Goal: Information Seeking & Learning: Check status

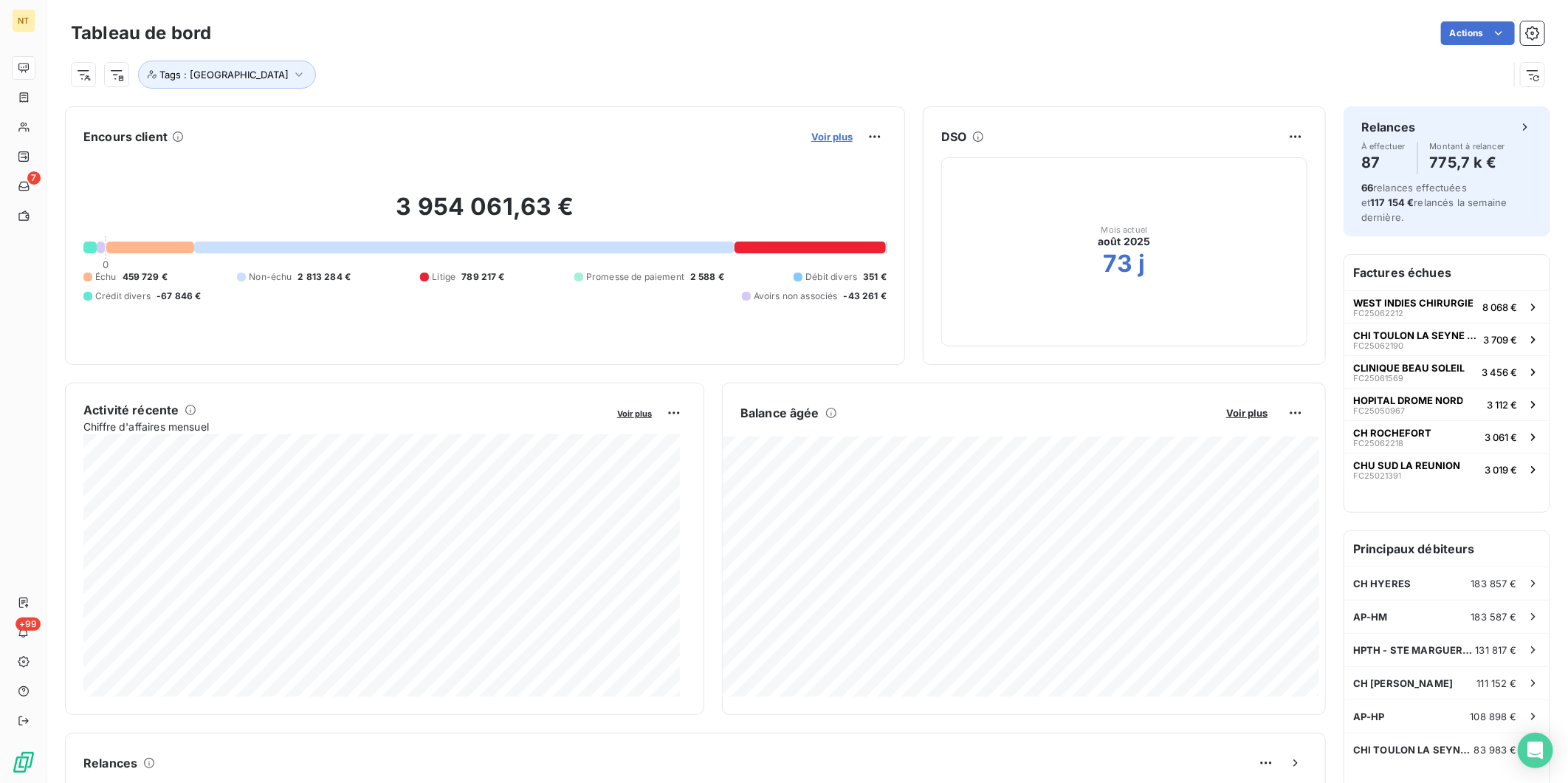
click at [827, 138] on span "Voir plus" at bounding box center [832, 136] width 42 height 12
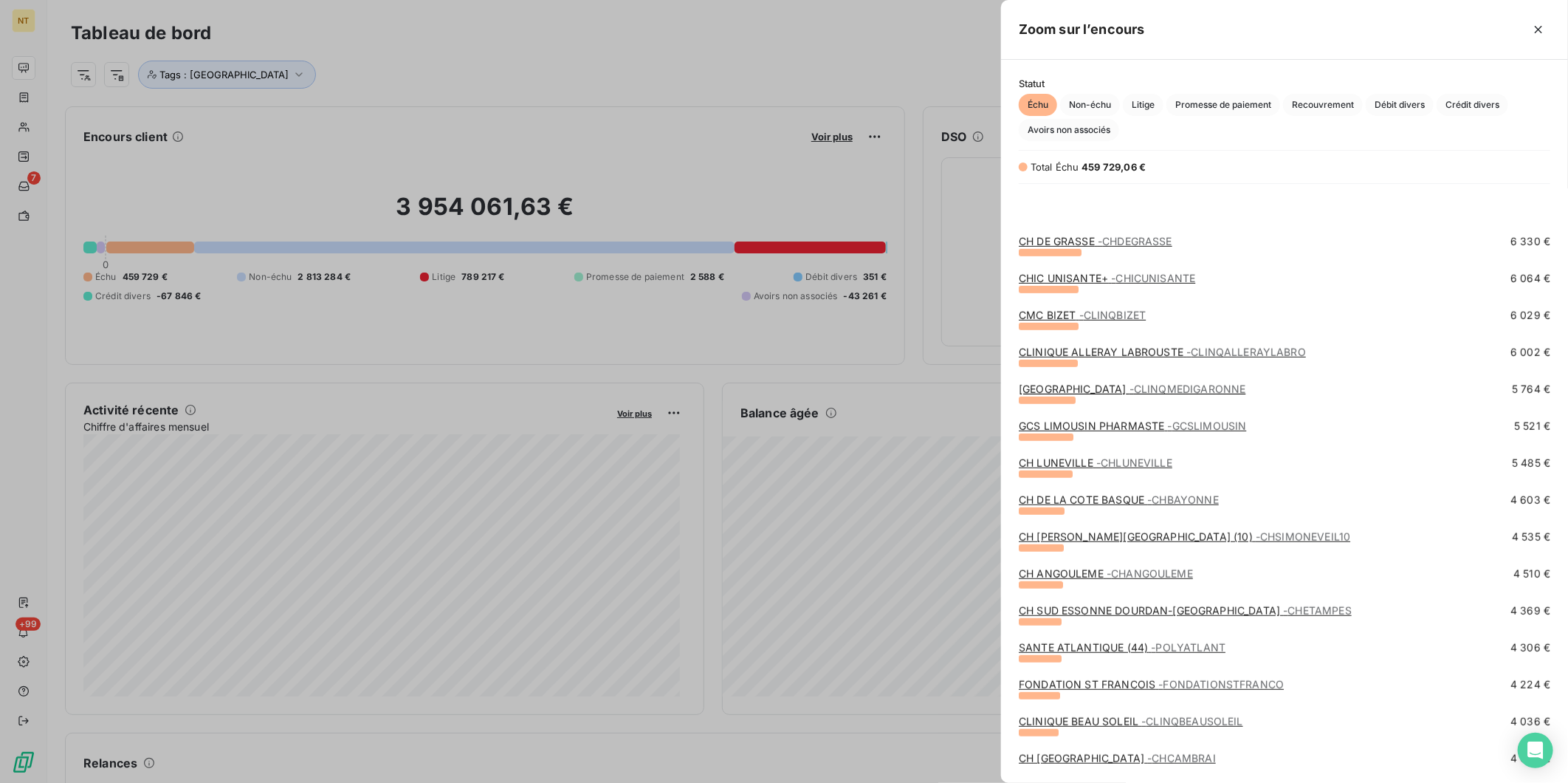
scroll to position [656, 0]
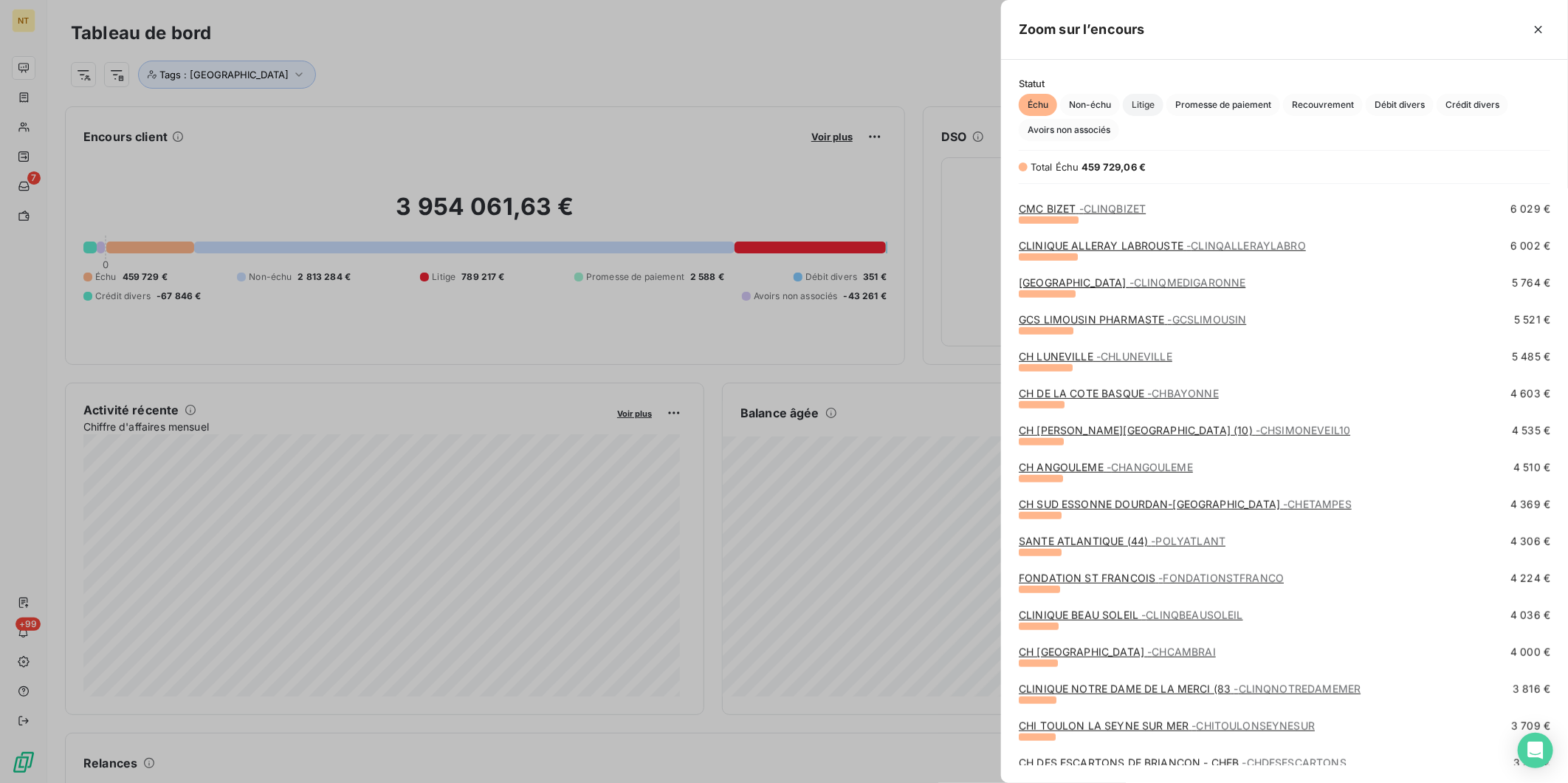
click at [1153, 105] on span "Litige" at bounding box center [1142, 105] width 41 height 22
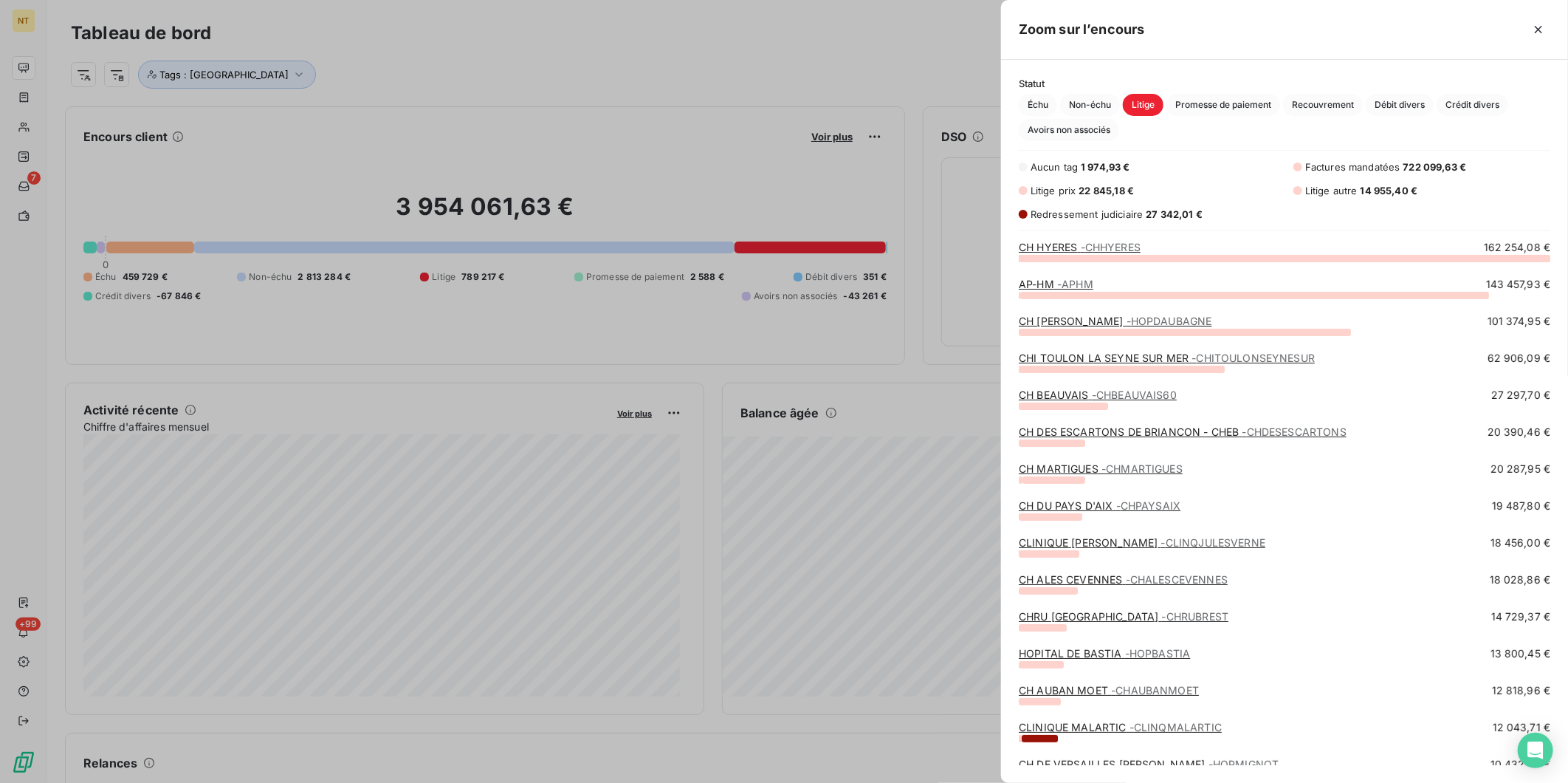
scroll to position [513, 554]
click at [1205, 357] on span "- CHITOULONSEYNESUR" at bounding box center [1252, 357] width 123 height 13
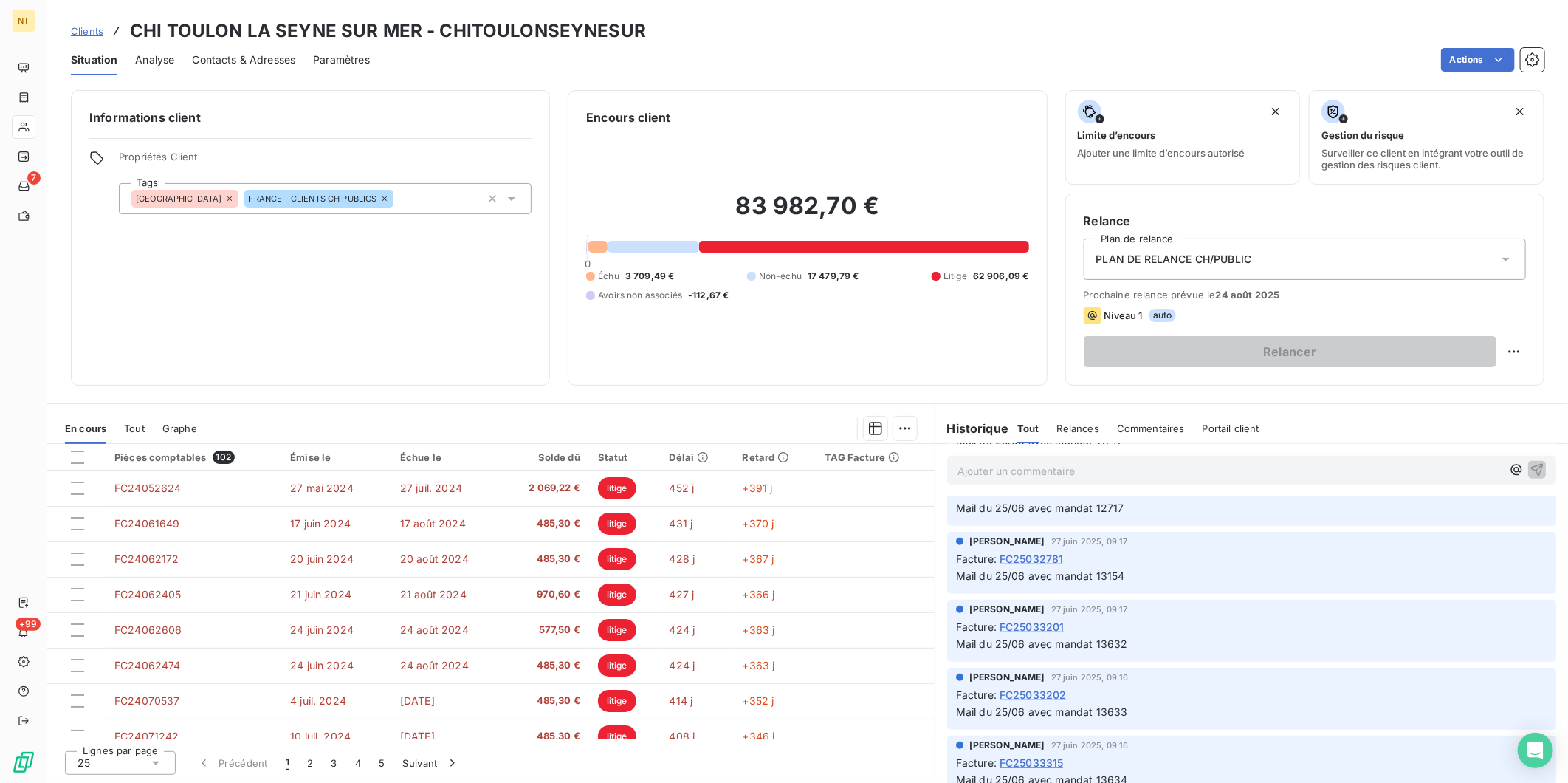
scroll to position [574, 0]
click at [1033, 478] on p "Ajouter un commentaire ﻿" at bounding box center [1229, 470] width 544 height 18
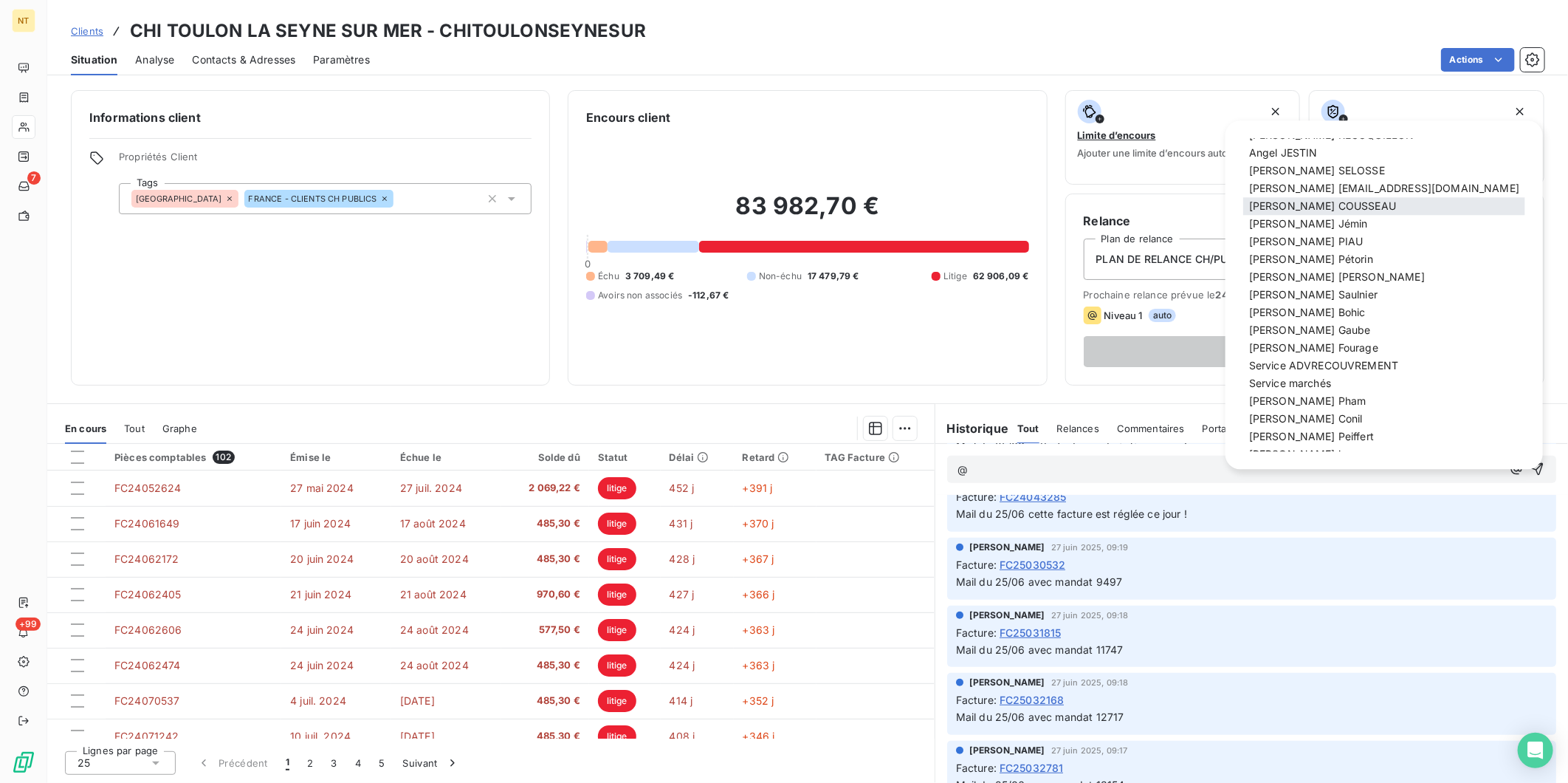
scroll to position [82, 0]
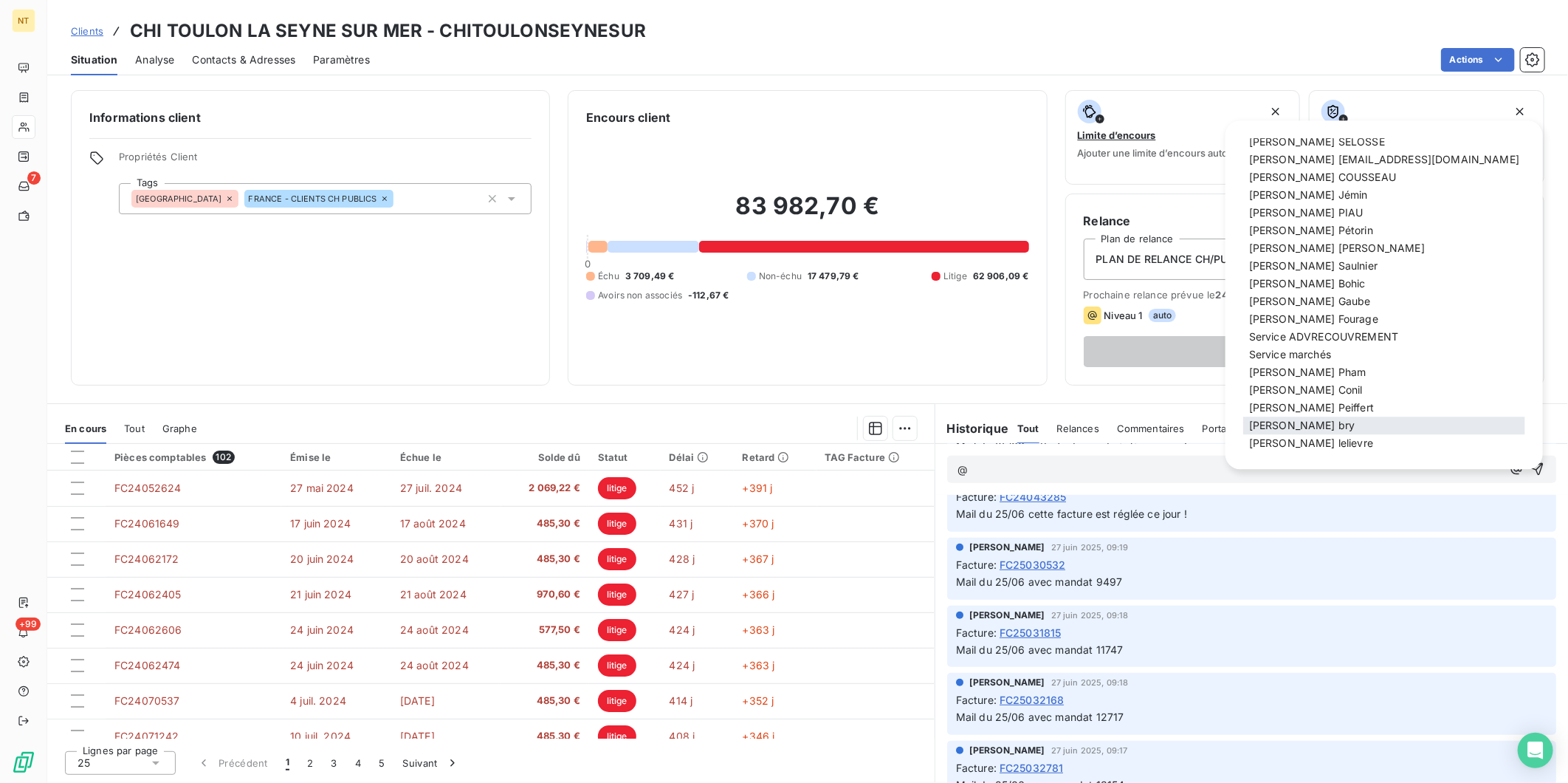
click at [1310, 433] on div "[PERSON_NAME]" at bounding box center [1383, 426] width 281 height 17
click at [1316, 427] on div "[PERSON_NAME]" at bounding box center [1383, 426] width 281 height 17
click at [1287, 425] on span "[PERSON_NAME]" at bounding box center [1302, 425] width 106 height 13
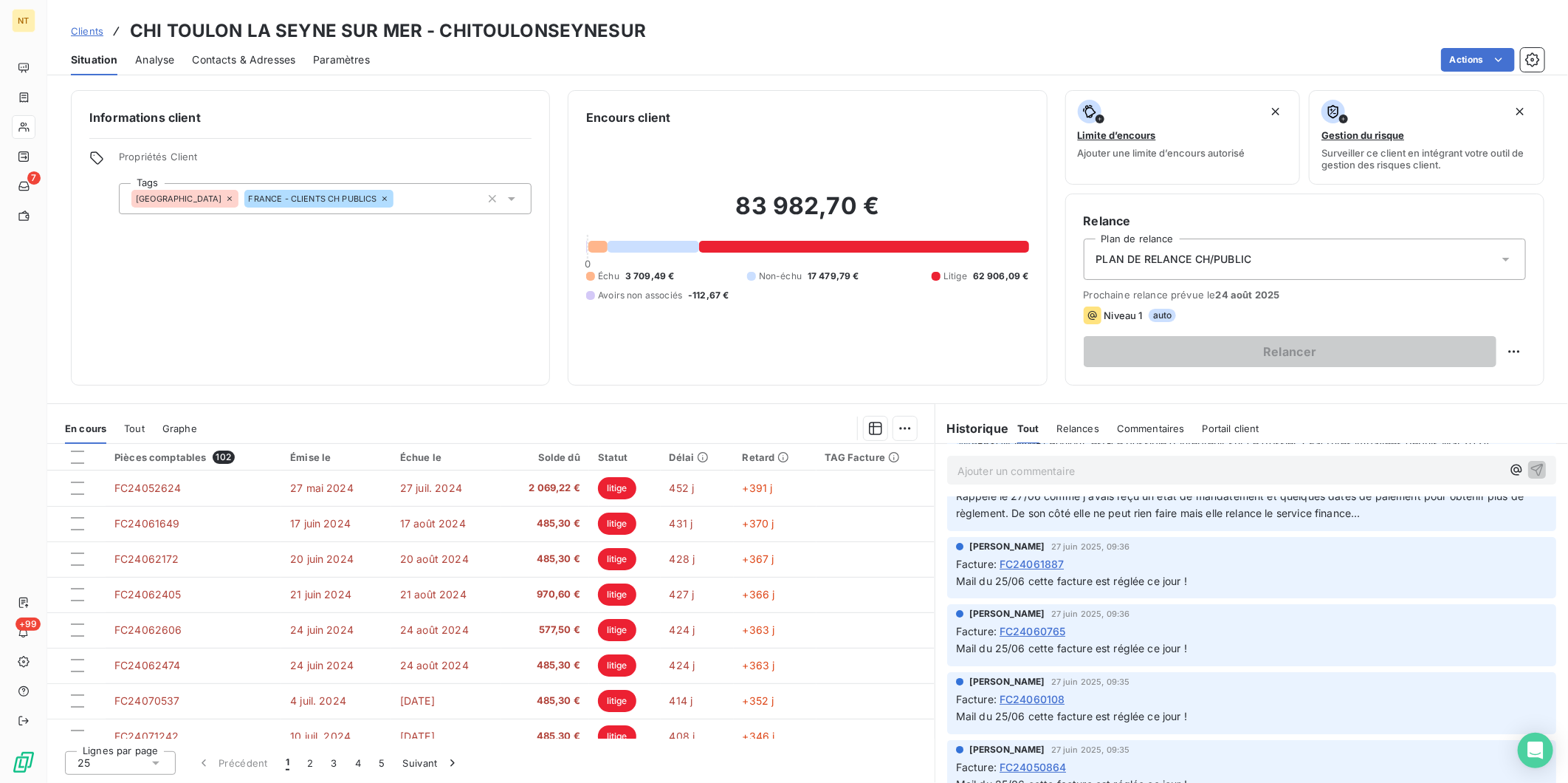
scroll to position [0, 0]
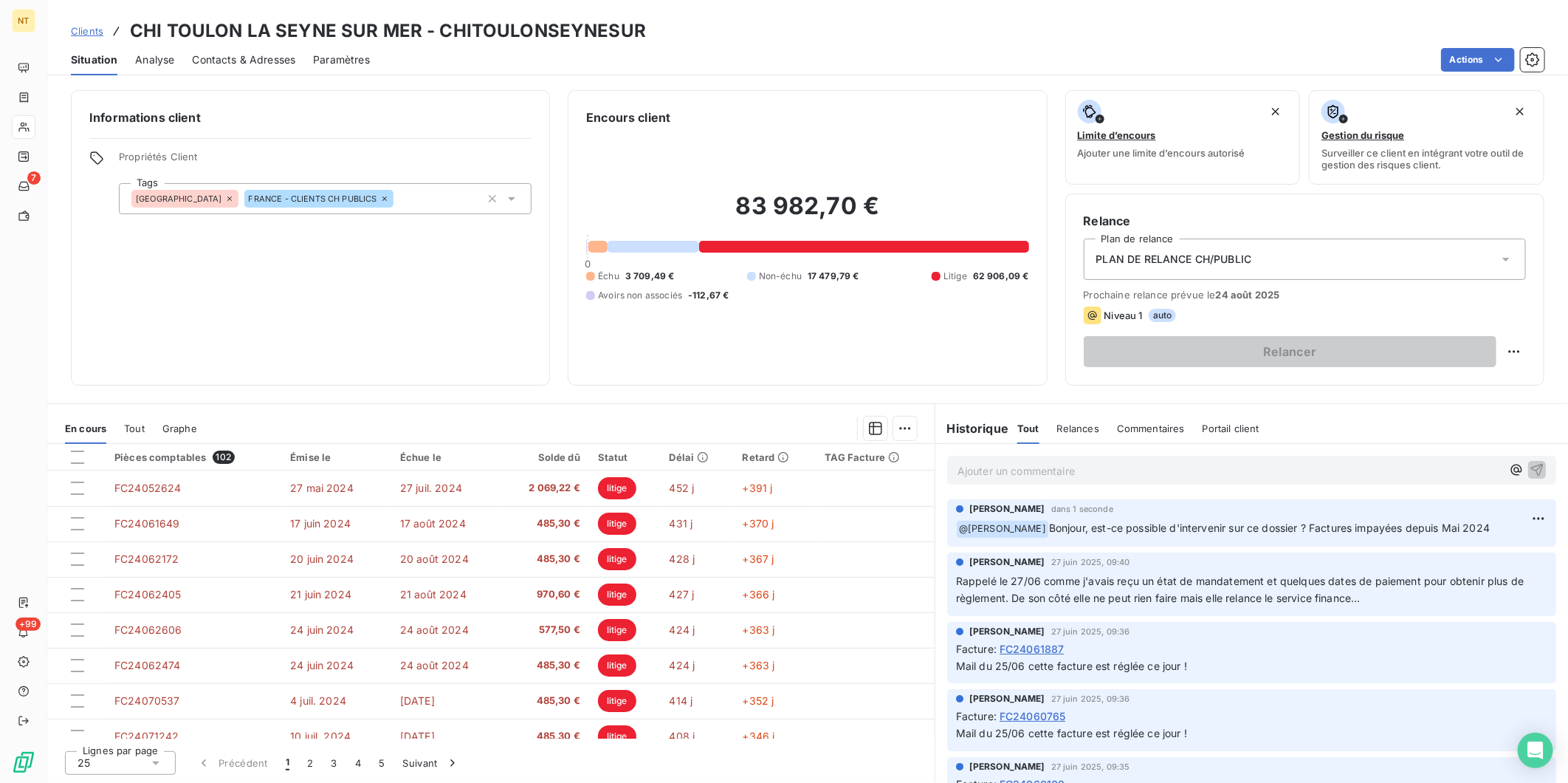
click at [161, 57] on span "Analyse" at bounding box center [155, 59] width 39 height 15
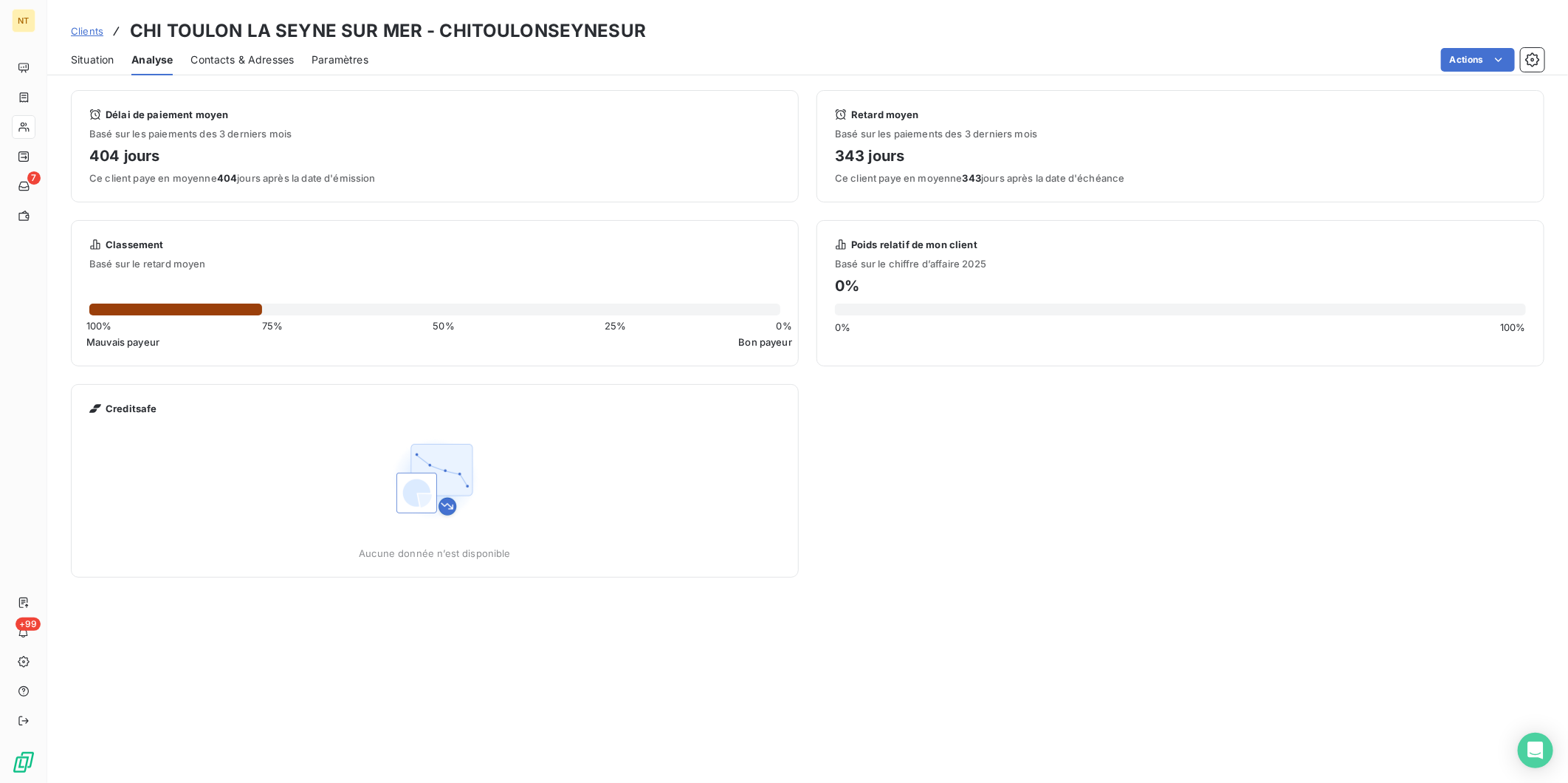
click at [225, 65] on span "Contacts & Adresses" at bounding box center [242, 59] width 104 height 15
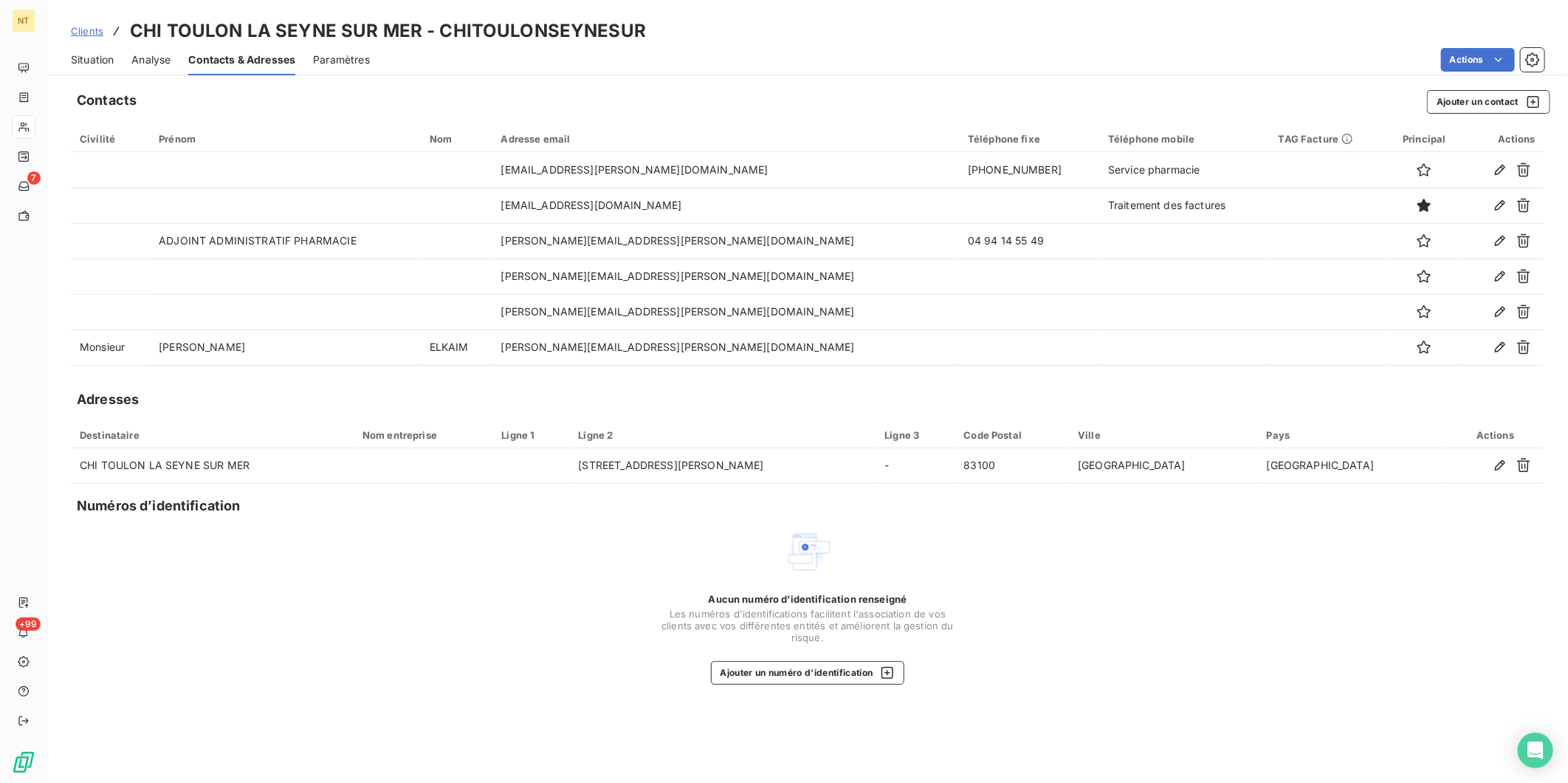
click at [104, 58] on span "Situation" at bounding box center [92, 59] width 43 height 15
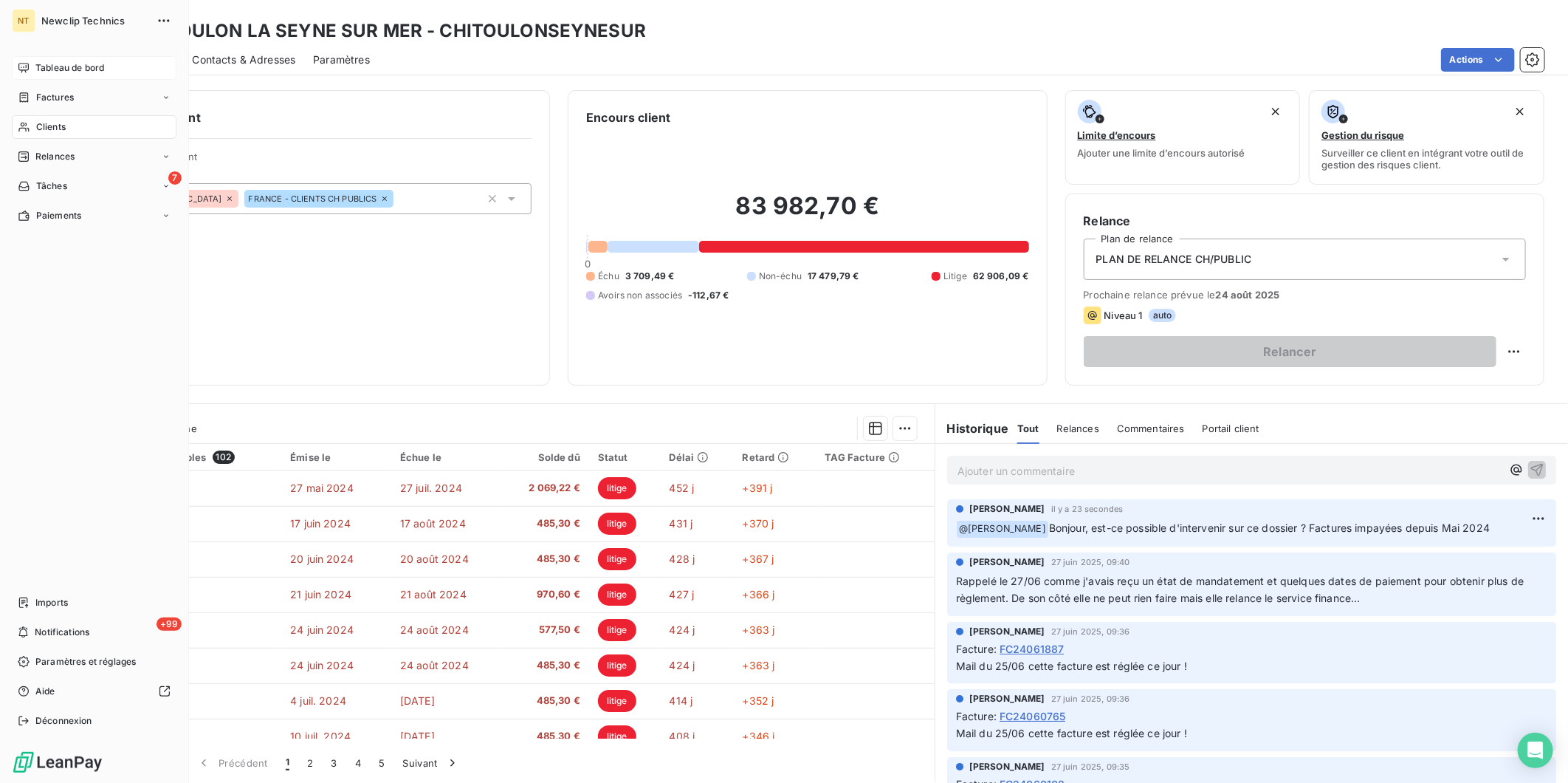
click at [41, 64] on span "Tableau de bord" at bounding box center [70, 68] width 69 height 14
